Goal: Find specific page/section: Find specific page/section

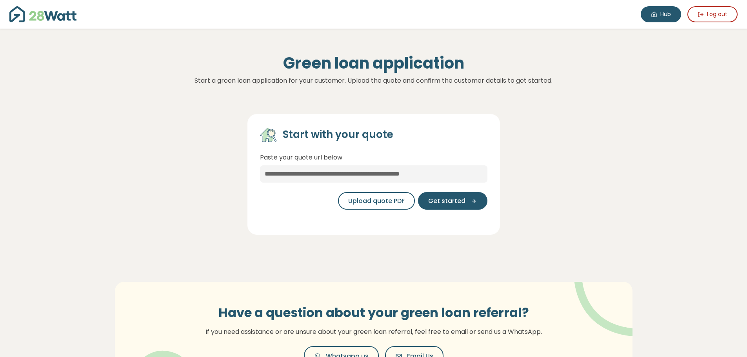
click at [652, 19] on link "Hub" at bounding box center [661, 14] width 40 height 16
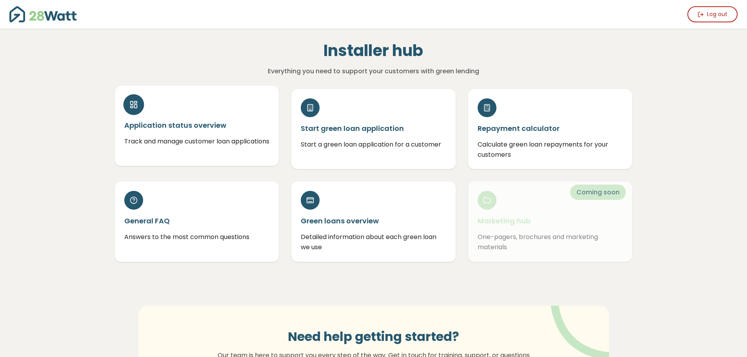
click at [192, 108] on div "Application status overview Track and manage customer loan applications" at bounding box center [197, 126] width 164 height 80
